Goal: Book appointment/travel/reservation

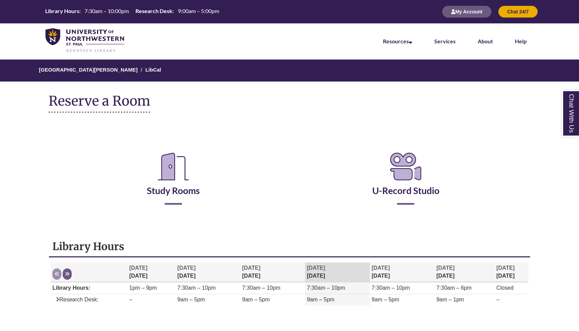
scroll to position [71, 0]
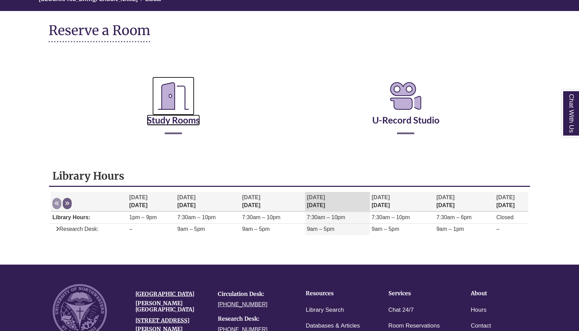
click at [169, 96] on icon "Reserve a Room" at bounding box center [173, 96] width 42 height 39
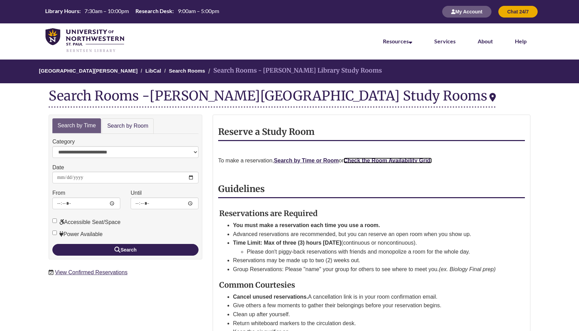
click at [408, 162] on strong "Check the Room Availability Grid." at bounding box center [387, 161] width 88 height 6
